Goal: Task Accomplishment & Management: Manage account settings

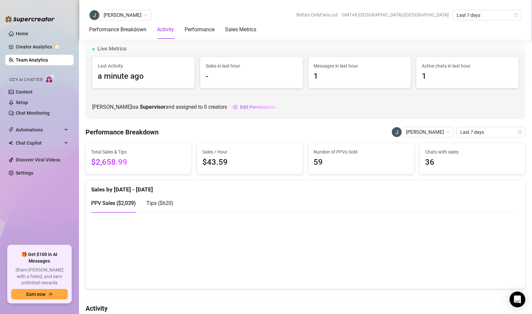
scroll to position [357, 0]
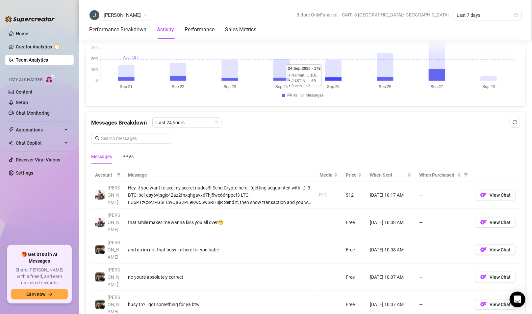
click at [44, 59] on link "Team Analytics" at bounding box center [32, 59] width 32 height 5
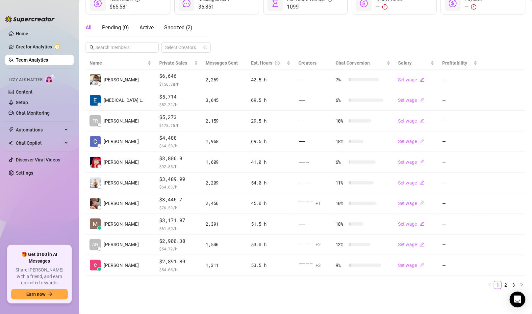
scroll to position [98, 0]
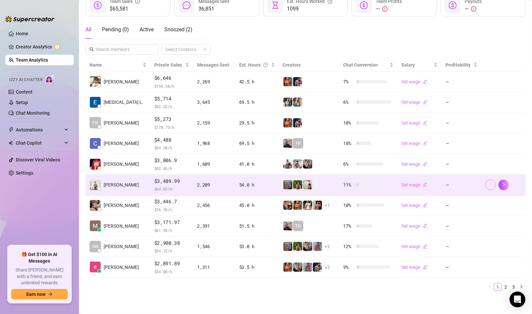
click at [488, 182] on icon "more" at bounding box center [490, 184] width 5 height 5
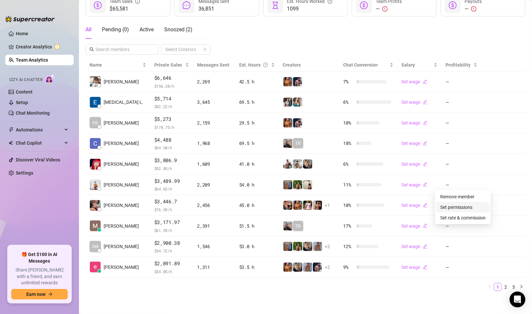
click at [463, 205] on link "Set permissions" at bounding box center [456, 206] width 32 height 5
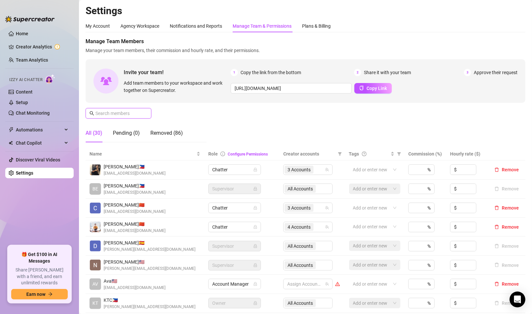
click at [124, 114] on input "text" at bounding box center [118, 113] width 47 height 7
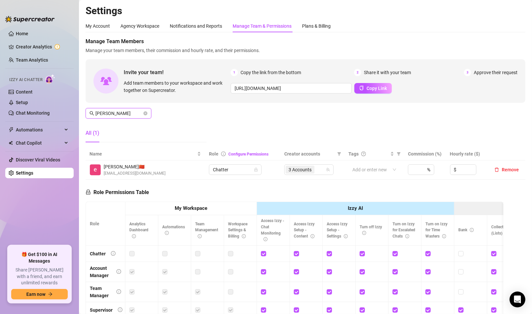
type input "[PERSON_NAME]"
click at [295, 170] on td "3 Accounts" at bounding box center [312, 169] width 64 height 19
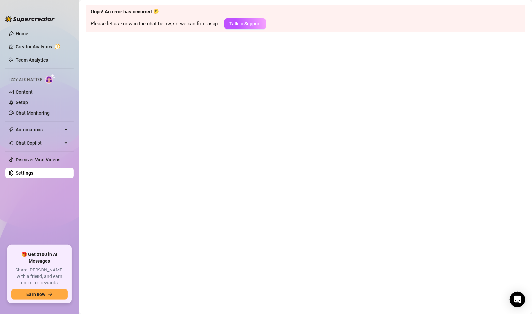
click at [37, 53] on ul "Home Creator Analytics Team Analytics Izzy AI Chatter Content Setup Chat Monito…" at bounding box center [39, 134] width 68 height 217
click at [37, 59] on link "Team Analytics" at bounding box center [32, 59] width 32 height 5
click at [35, 59] on link "Team Analytics" at bounding box center [32, 59] width 32 height 5
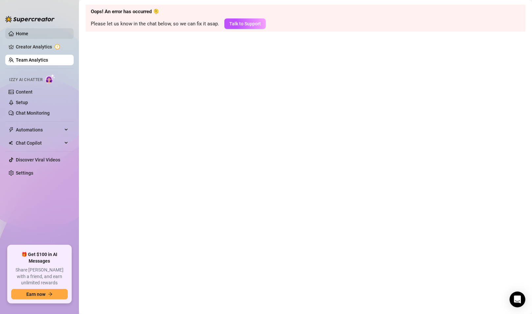
click at [28, 31] on link "Home" at bounding box center [22, 33] width 13 height 5
click at [37, 60] on link "Team Analytics" at bounding box center [32, 59] width 32 height 5
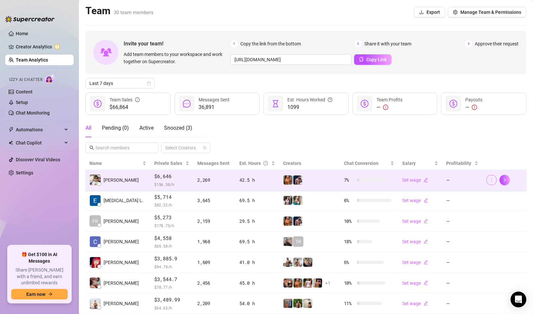
click at [488, 182] on button "button" at bounding box center [492, 180] width 11 height 11
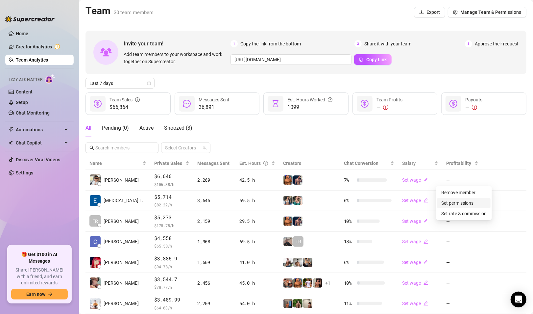
click at [466, 201] on link "Set permissions" at bounding box center [458, 202] width 32 height 5
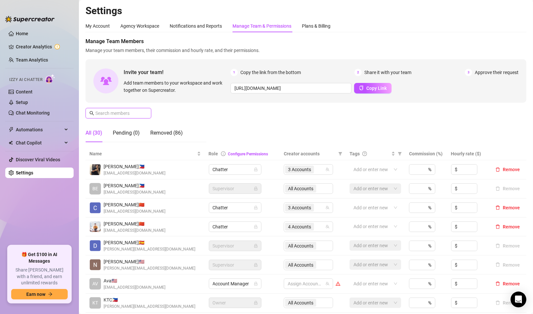
click at [123, 114] on input "text" at bounding box center [118, 113] width 47 height 7
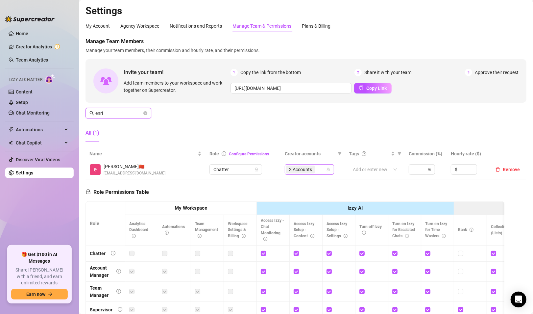
click at [295, 173] on span "3 Accounts" at bounding box center [300, 169] width 23 height 7
type input "enri"
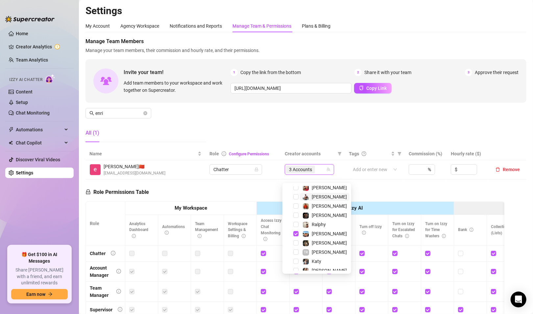
scroll to position [146, 0]
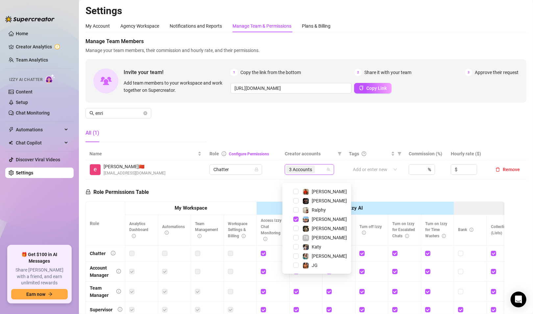
click at [314, 260] on div "Zaddy" at bounding box center [316, 256] width 65 height 8
click at [314, 265] on span "JG" at bounding box center [315, 265] width 6 height 5
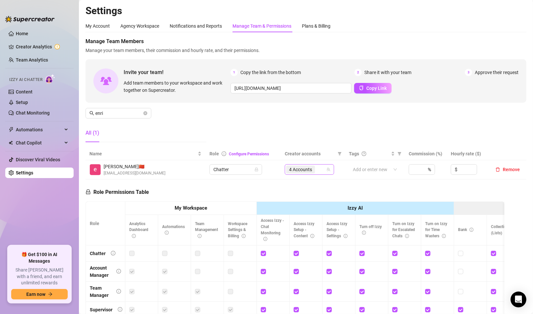
click at [298, 173] on span "4 Accounts" at bounding box center [300, 169] width 23 height 7
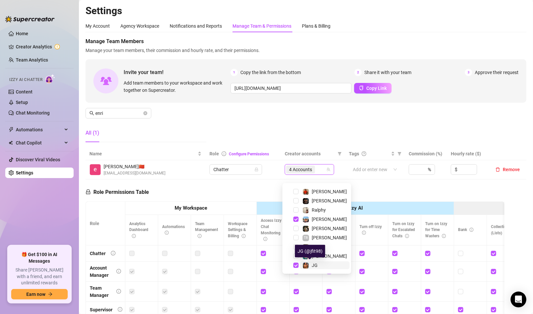
click at [304, 263] on img at bounding box center [306, 266] width 6 height 6
